Goal: Transaction & Acquisition: Purchase product/service

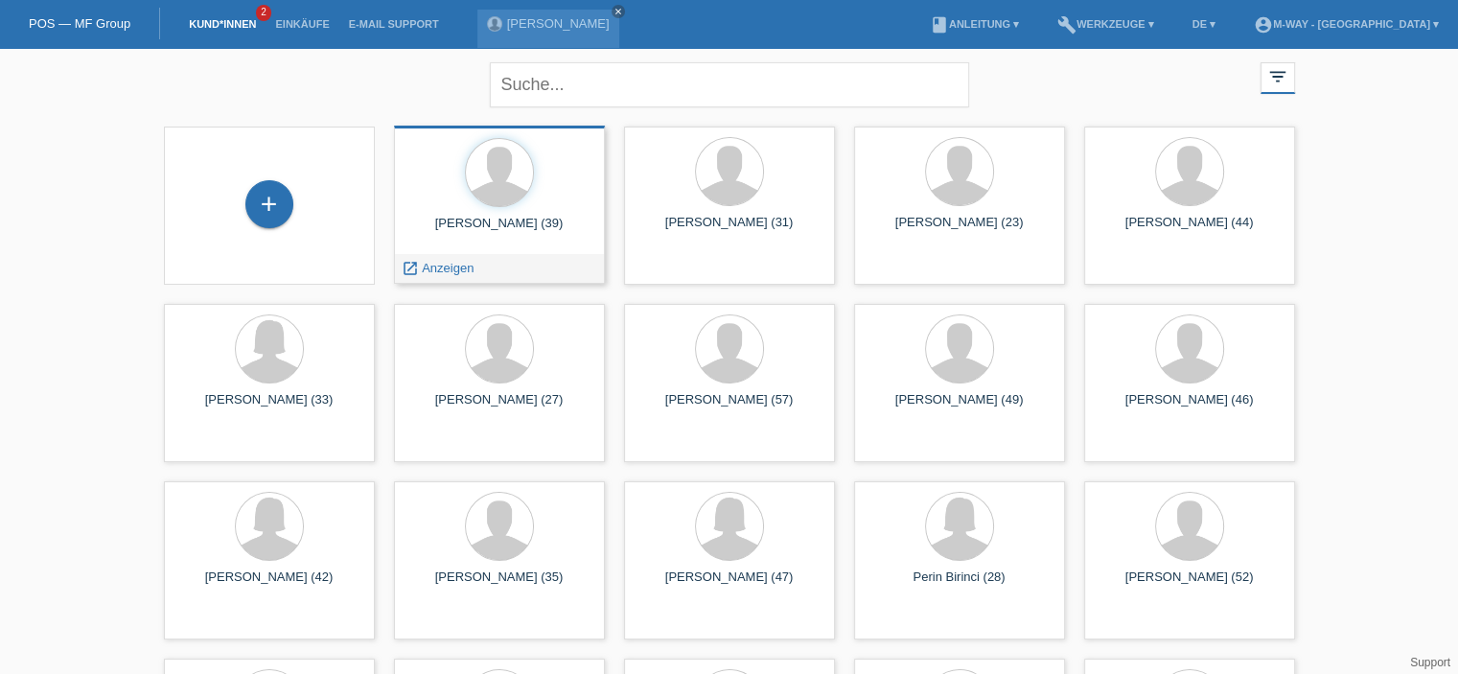
click at [512, 236] on div "Baskim Redzepi (39)" at bounding box center [499, 231] width 180 height 31
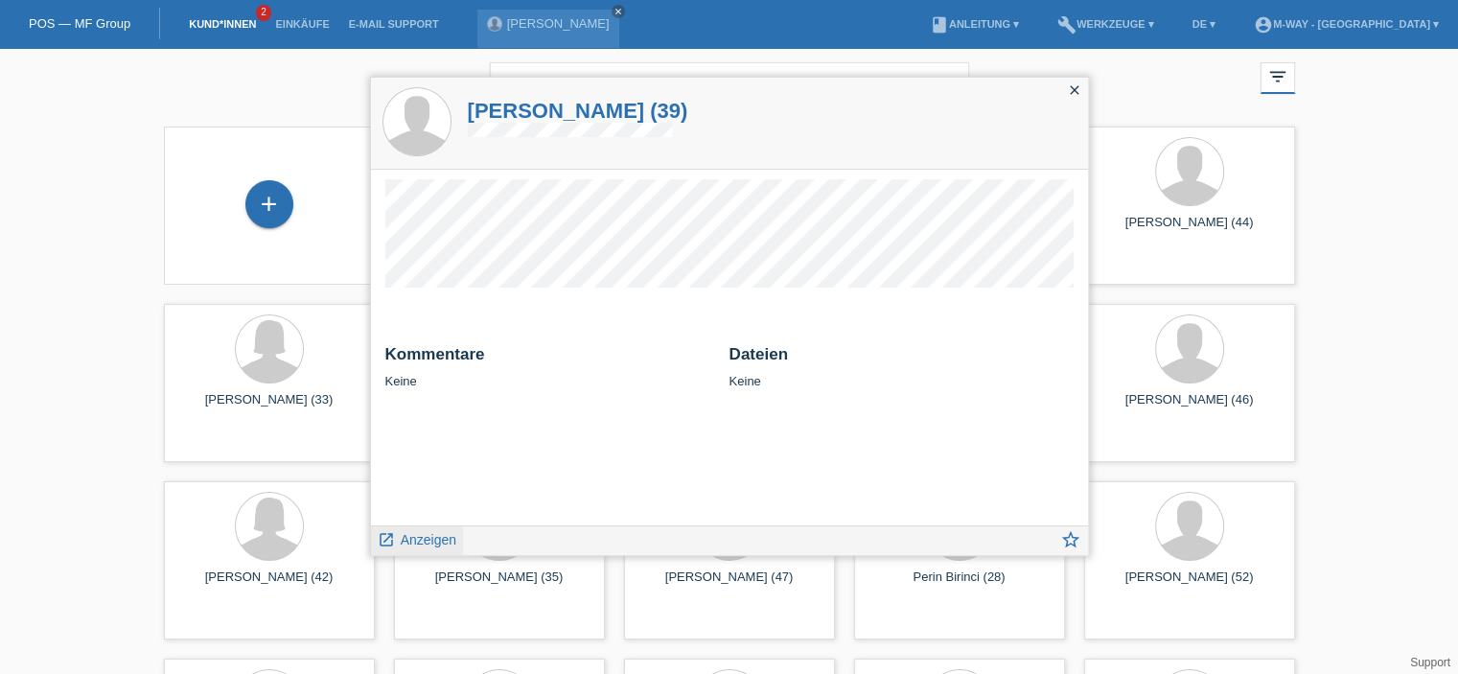
click at [431, 541] on span "Anzeigen" at bounding box center [429, 539] width 56 height 15
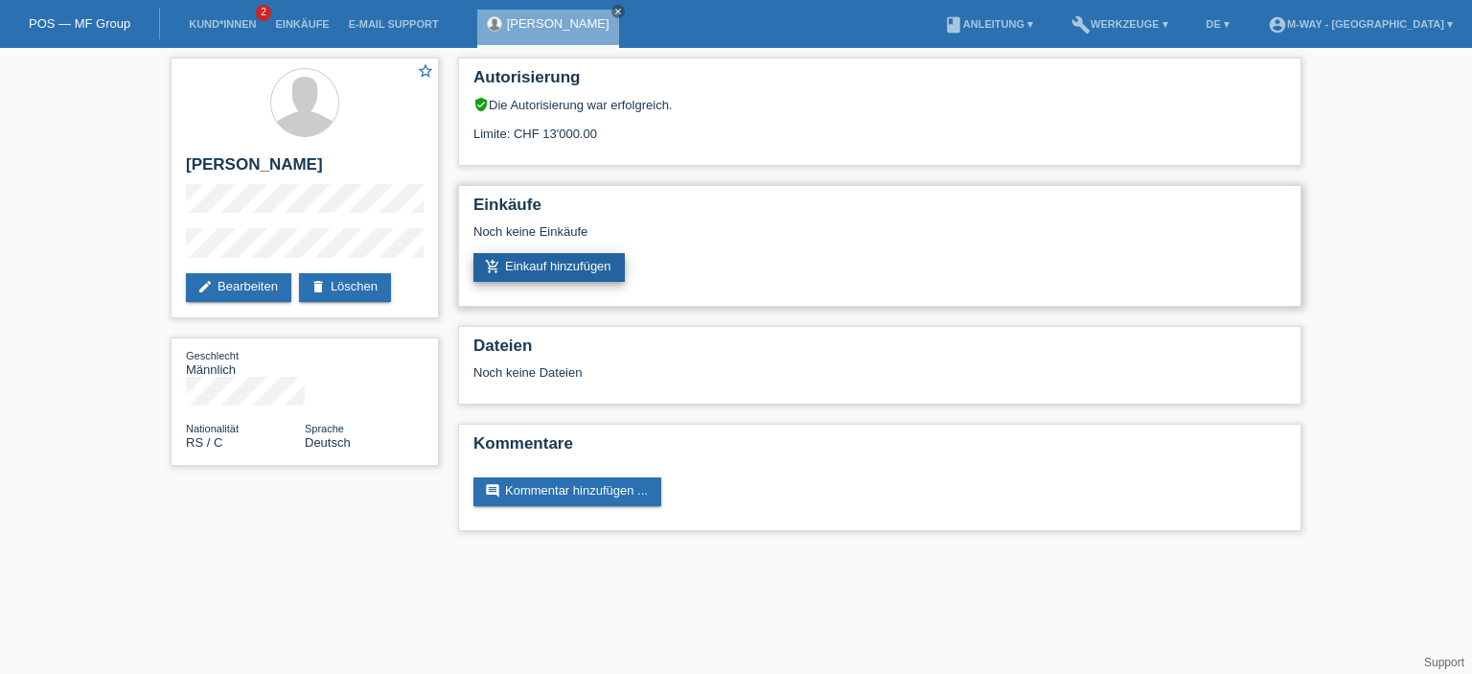
click at [548, 274] on link "add_shopping_cart Einkauf hinzufügen" at bounding box center [548, 267] width 151 height 29
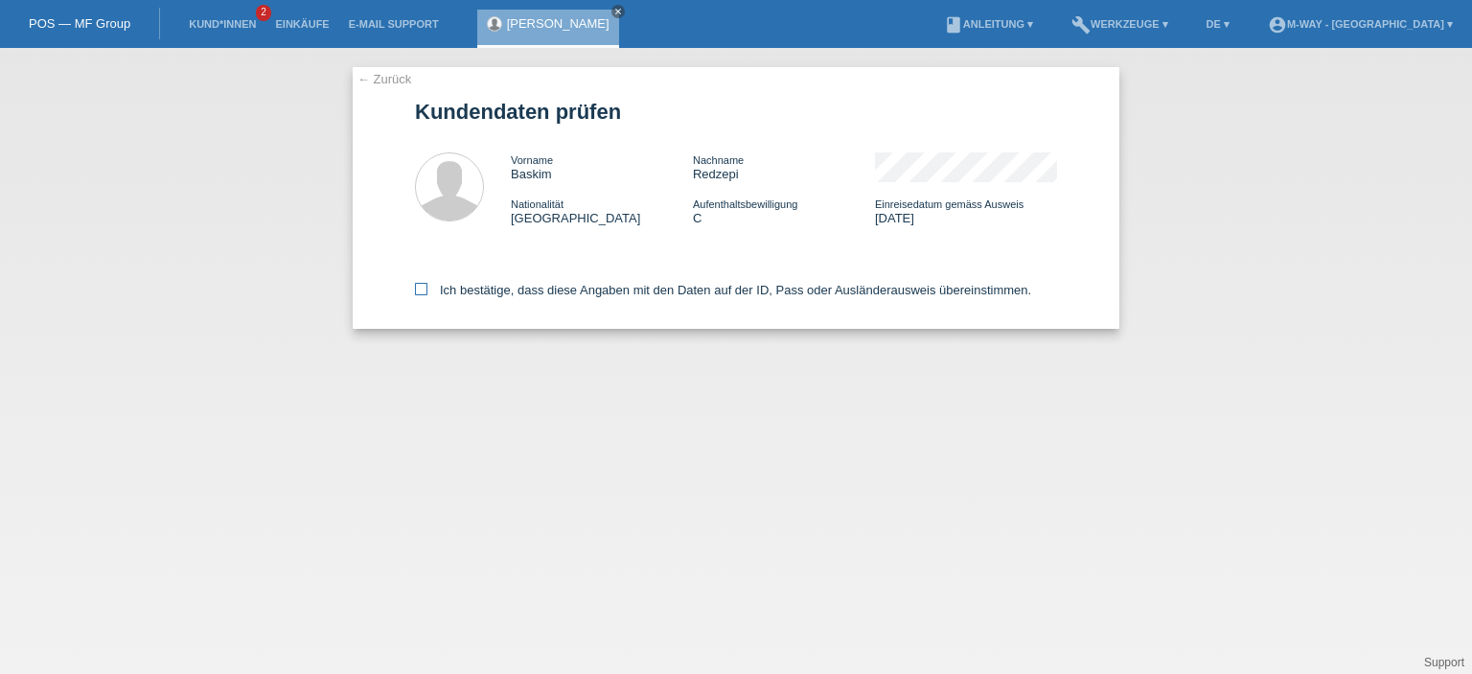
click at [426, 291] on icon at bounding box center [421, 289] width 12 height 12
click at [426, 291] on input "Ich bestätige, dass diese Angaben mit den Daten auf der ID, Pass oder Ausländer…" at bounding box center [421, 289] width 12 height 12
checkbox input "true"
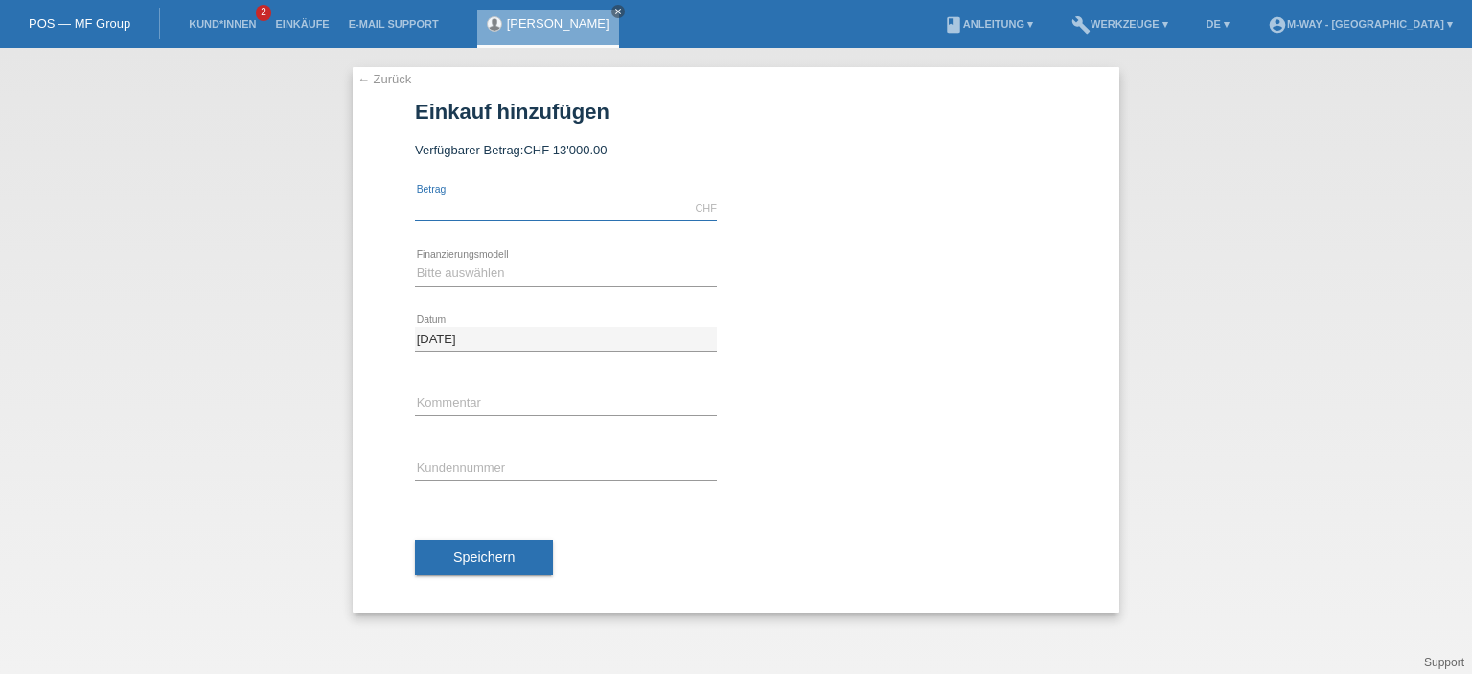
click at [514, 205] on input "text" at bounding box center [566, 208] width 302 height 24
type input "4829.30"
click at [494, 287] on div "Bitte auswählen Fixe Raten Kauf auf Rechnung mit Teilzahlungsoption error Finan…" at bounding box center [566, 274] width 302 height 65
click at [496, 267] on select "Bitte auswählen Fixe Raten Kauf auf Rechnung mit Teilzahlungsoption" at bounding box center [566, 273] width 302 height 23
select select "77"
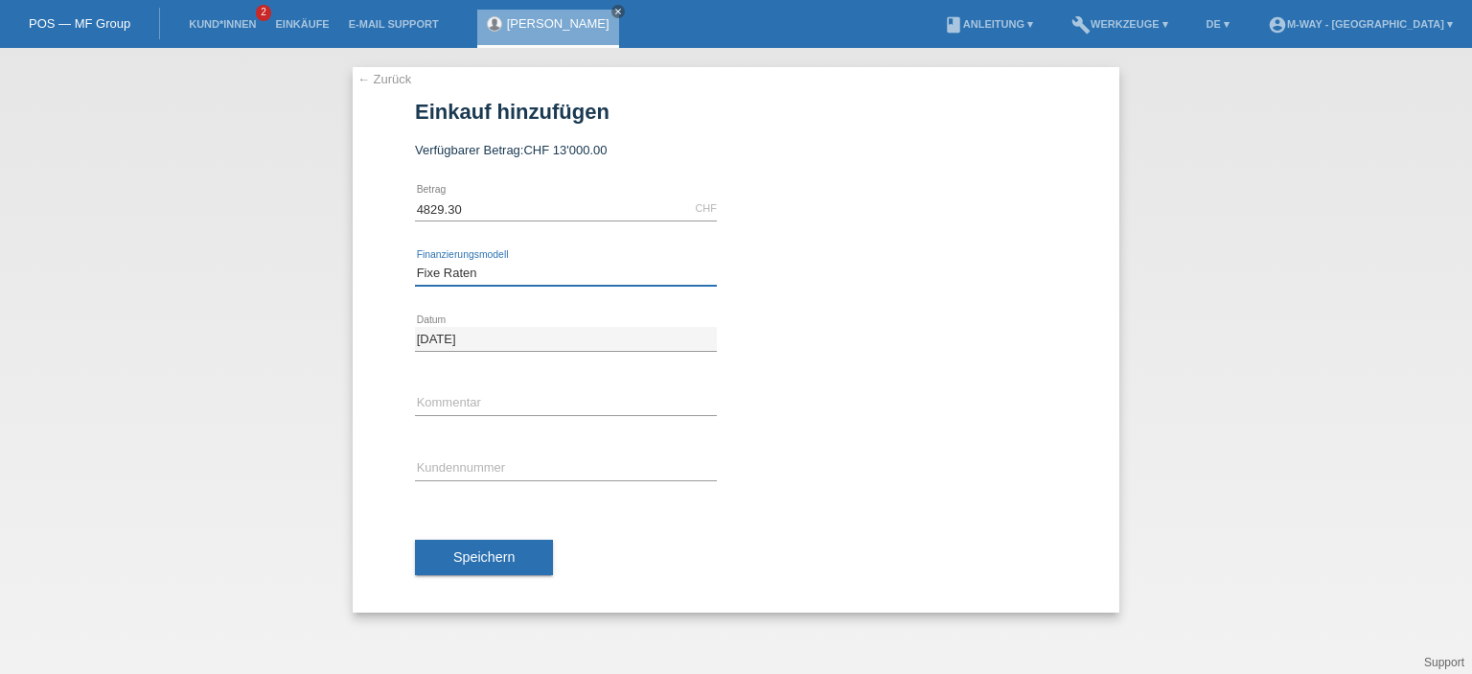
click at [415, 262] on select "Bitte auswählen Fixe Raten Kauf auf Rechnung mit Teilzahlungsoption" at bounding box center [566, 273] width 302 height 23
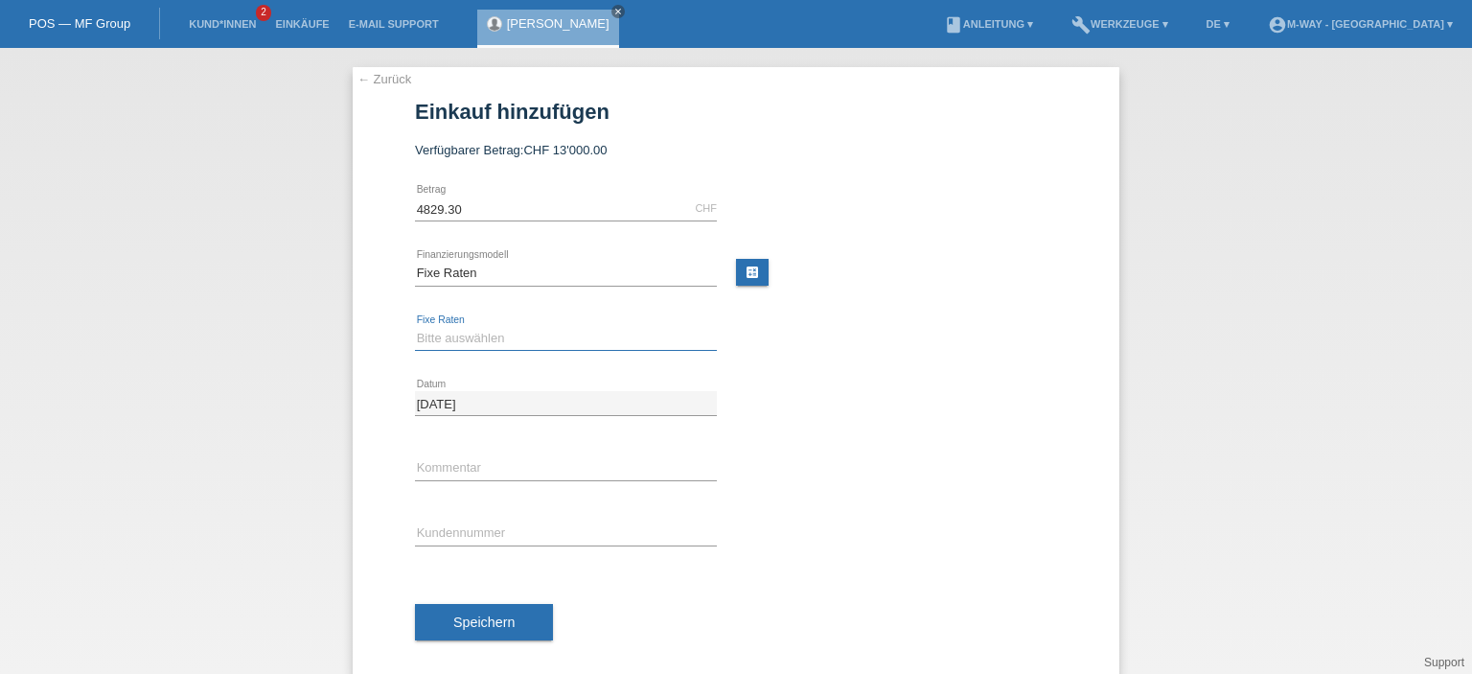
click at [499, 342] on select "Bitte auswählen 4 Raten 5 Raten 6 Raten 7 Raten 8 Raten 9 Raten 10 Raten 11 Rat…" at bounding box center [566, 338] width 302 height 23
select select "202"
click at [415, 327] on select "Bitte auswählen 4 Raten 5 Raten 6 Raten 7 Raten 8 Raten 9 Raten 10 Raten 11 Rat…" at bounding box center [566, 338] width 302 height 23
click at [492, 471] on input "text" at bounding box center [566, 468] width 302 height 24
type input "neues eBike"
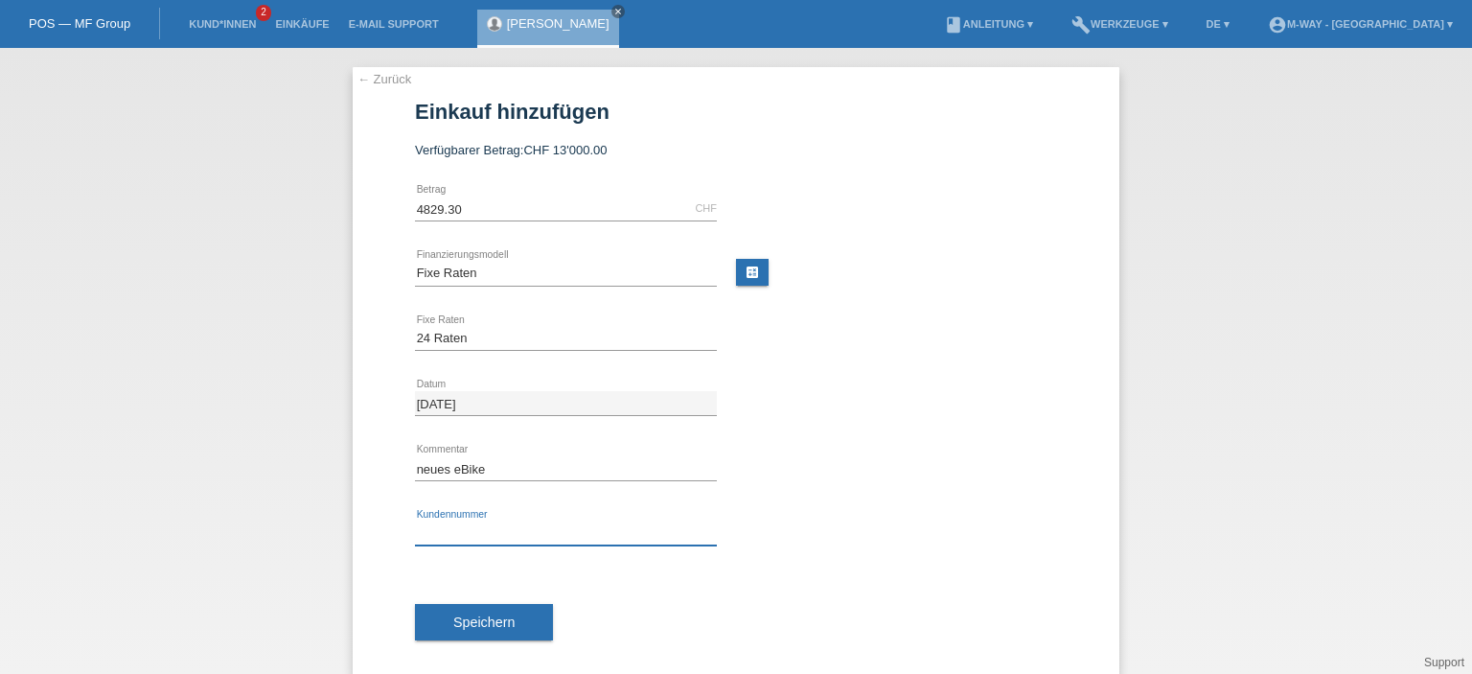
click at [454, 522] on input "text" at bounding box center [566, 533] width 302 height 24
type input "K027106"
click at [525, 633] on button "Speichern" at bounding box center [484, 622] width 138 height 36
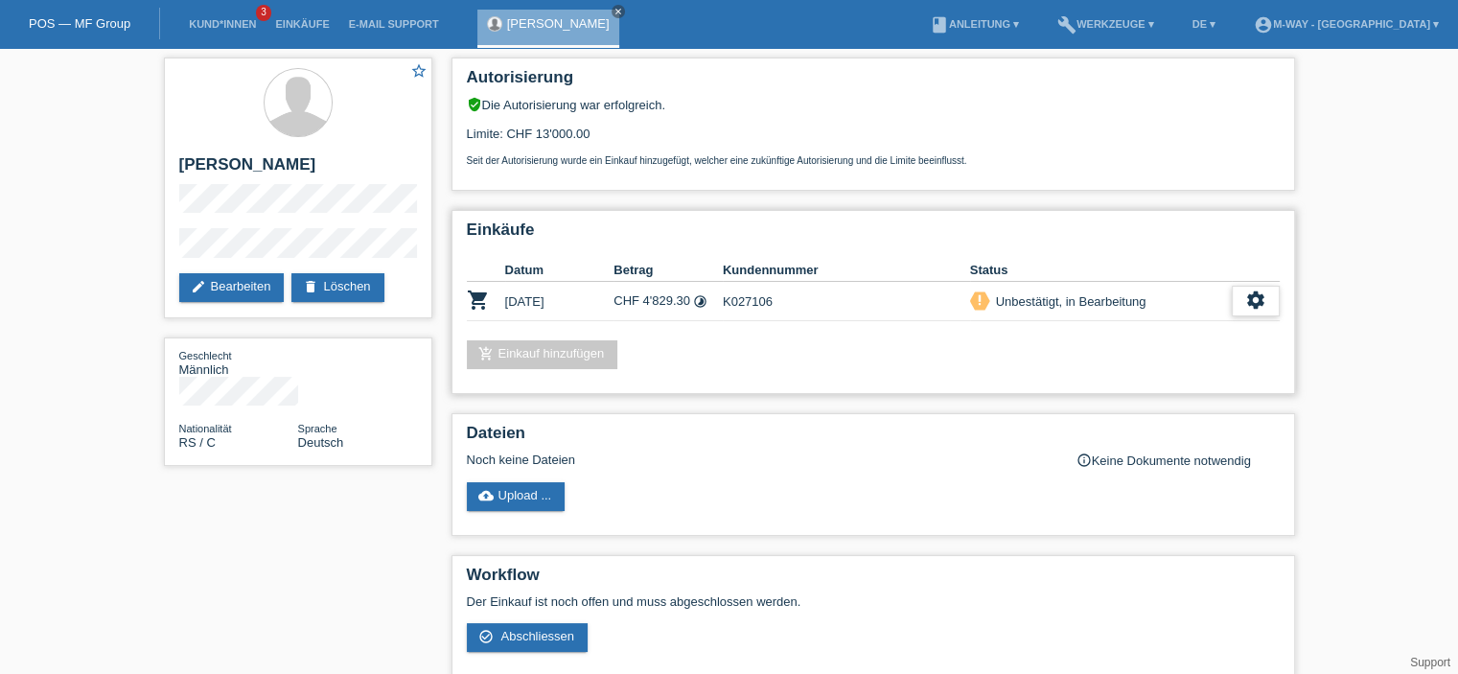
click at [1269, 306] on div "settings" at bounding box center [1256, 301] width 48 height 31
click at [1241, 291] on div "settings" at bounding box center [1256, 301] width 48 height 31
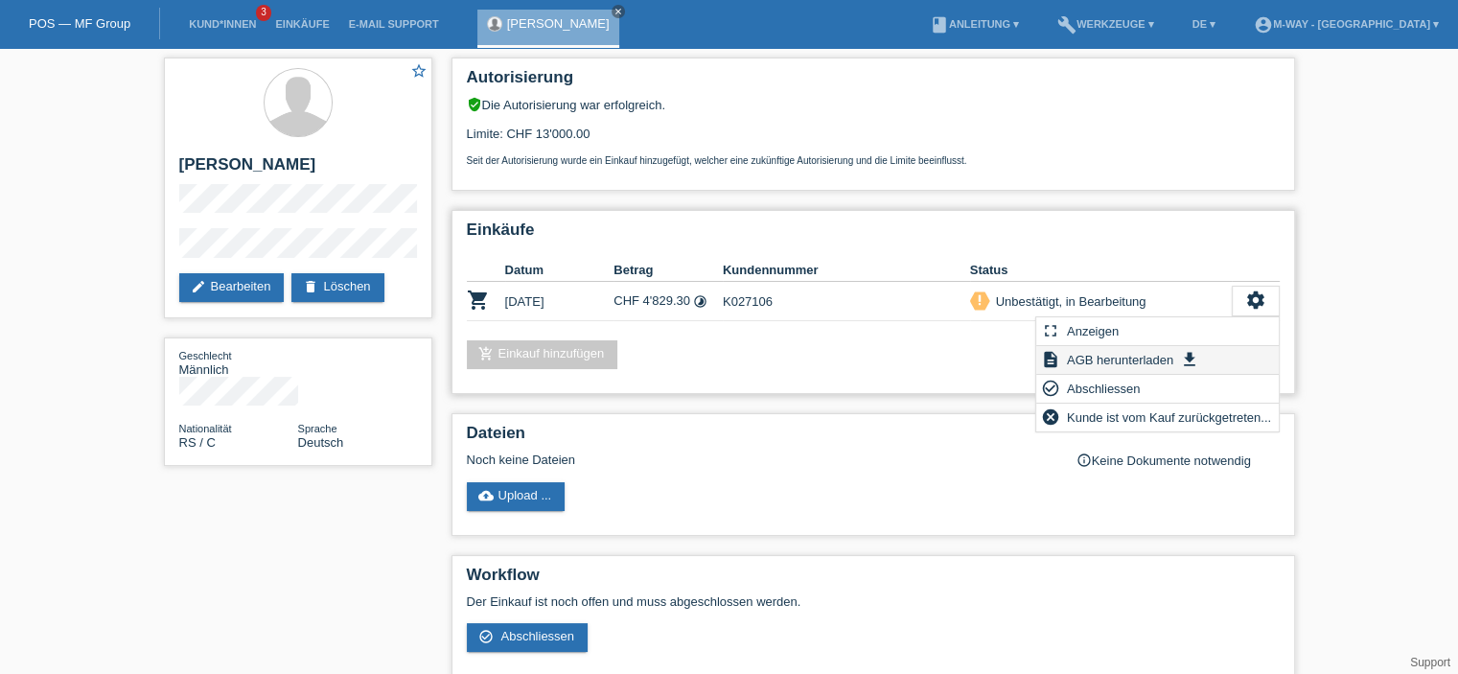
click at [1136, 359] on span "AGB herunterladen" at bounding box center [1120, 359] width 112 height 23
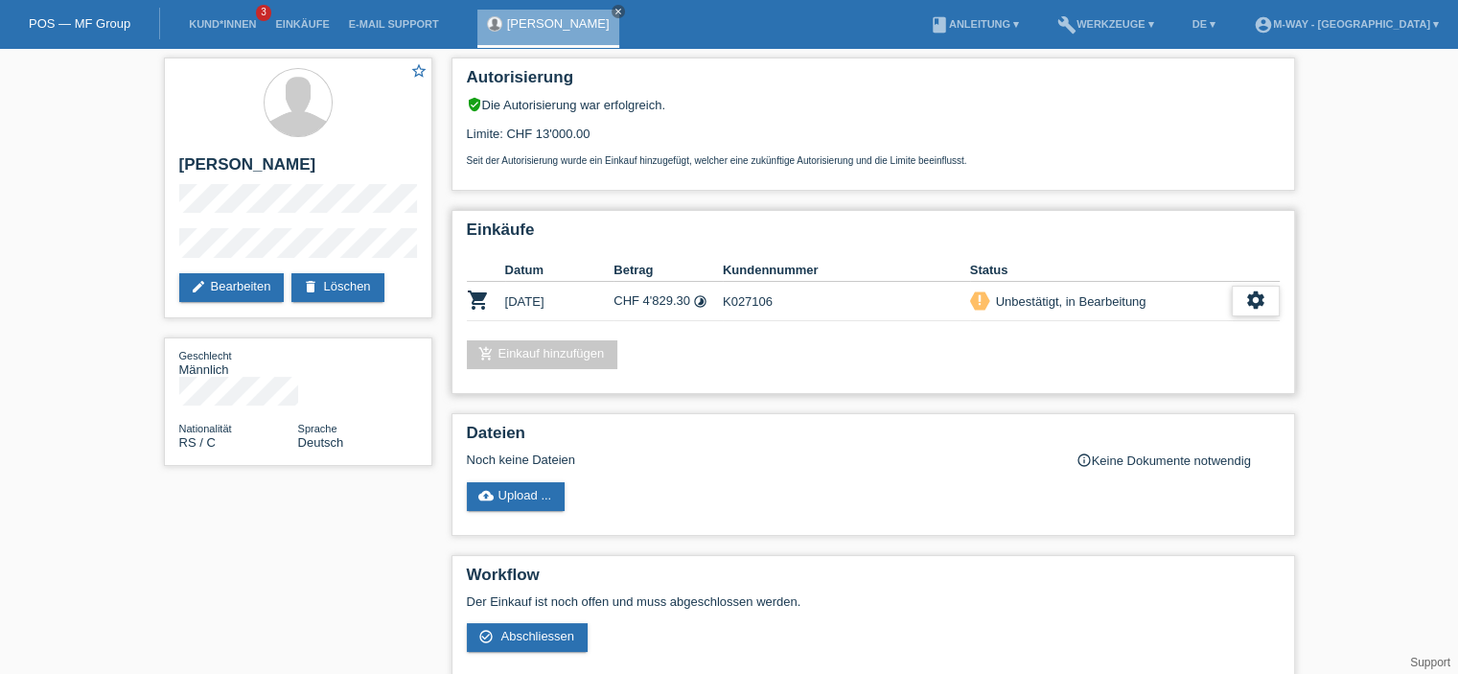
click at [1250, 291] on icon "settings" at bounding box center [1255, 299] width 21 height 21
click at [1099, 392] on span "Abschliessen" at bounding box center [1104, 388] width 80 height 23
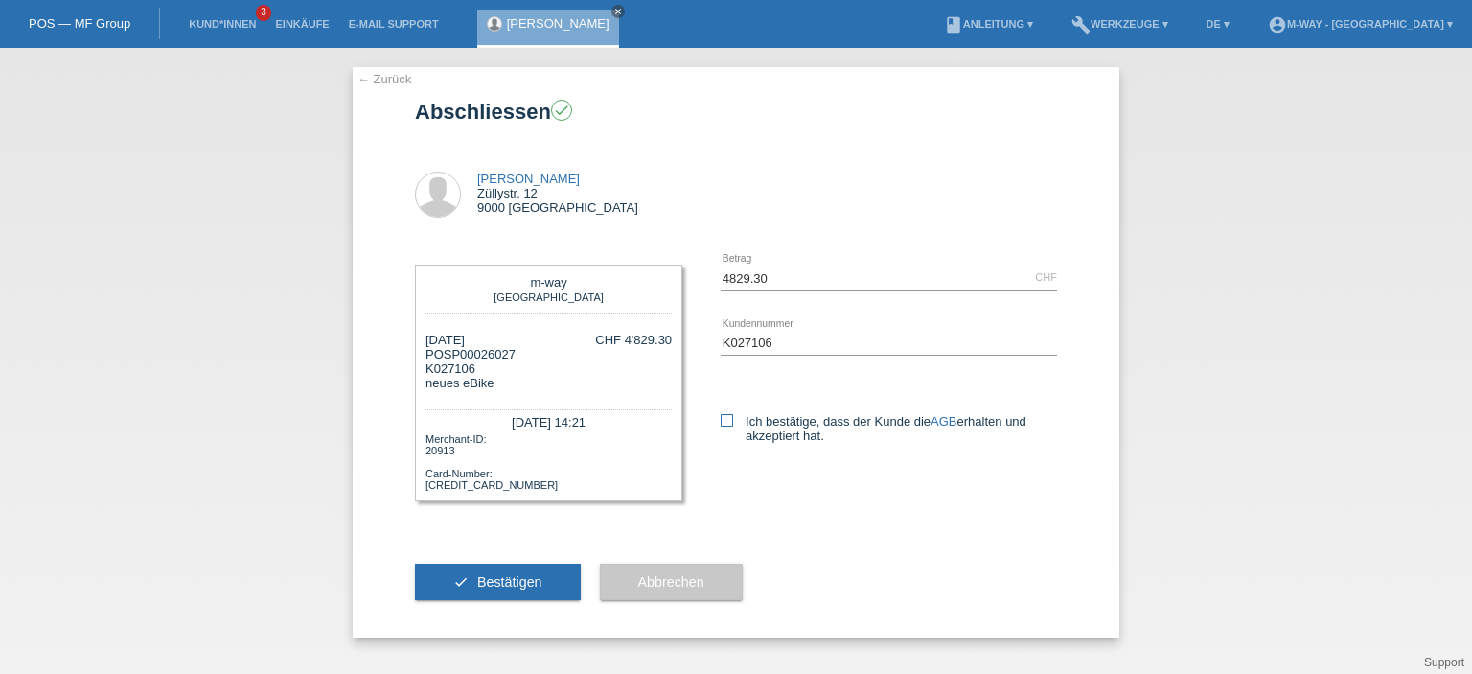
click at [732, 417] on icon at bounding box center [727, 420] width 12 height 12
click at [732, 417] on input "Ich bestätige, dass der Kunde die AGB erhalten und akzeptiert hat." at bounding box center [727, 420] width 12 height 12
checkbox input "true"
click at [521, 579] on span "Bestätigen" at bounding box center [509, 581] width 65 height 15
